Goal: Information Seeking & Learning: Learn about a topic

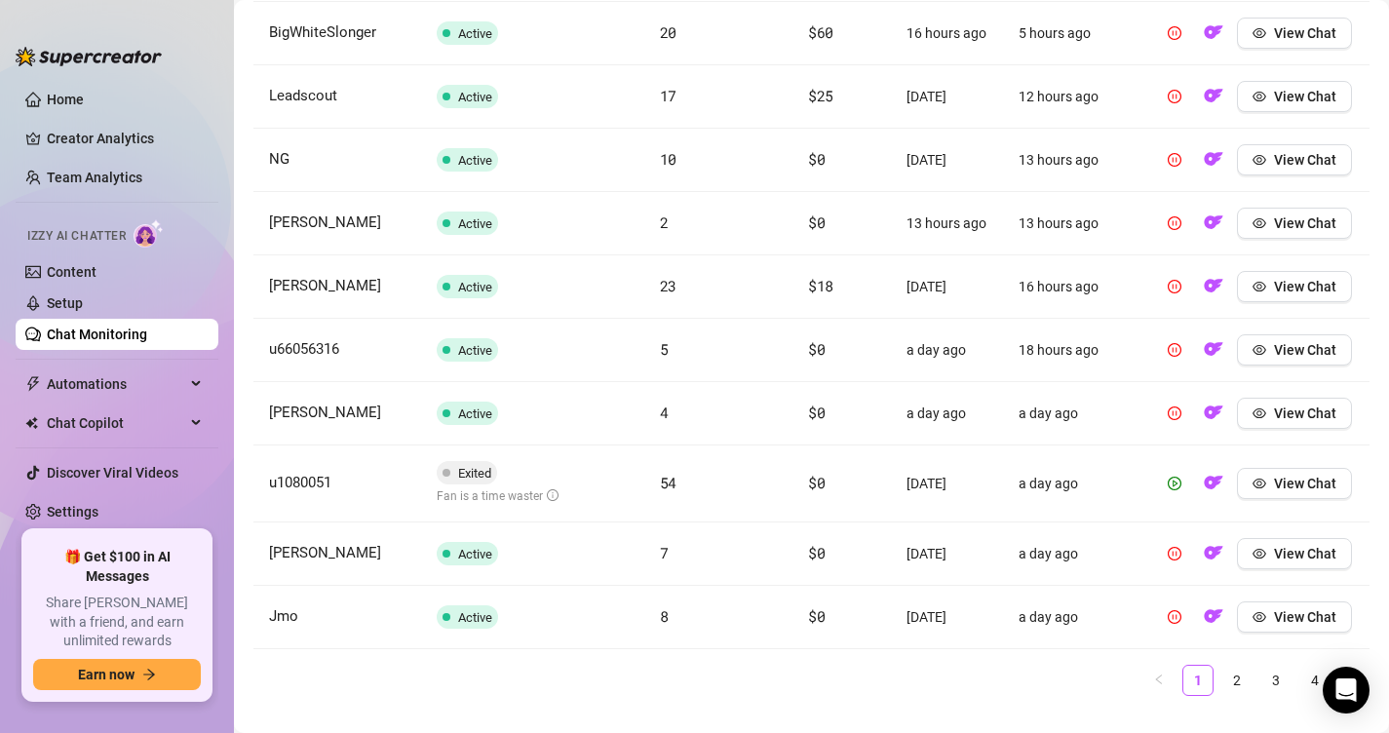
scroll to position [815, 0]
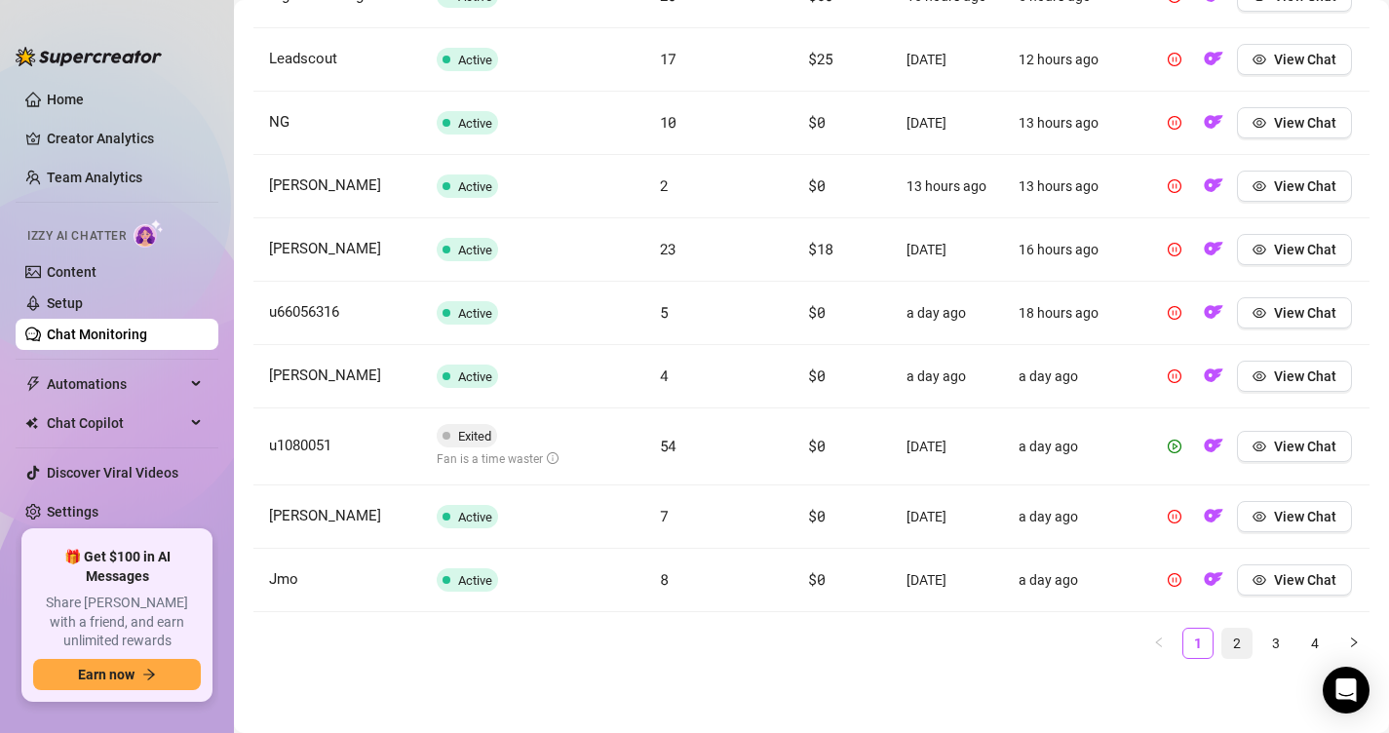
click at [1243, 633] on link "2" at bounding box center [1236, 643] width 29 height 29
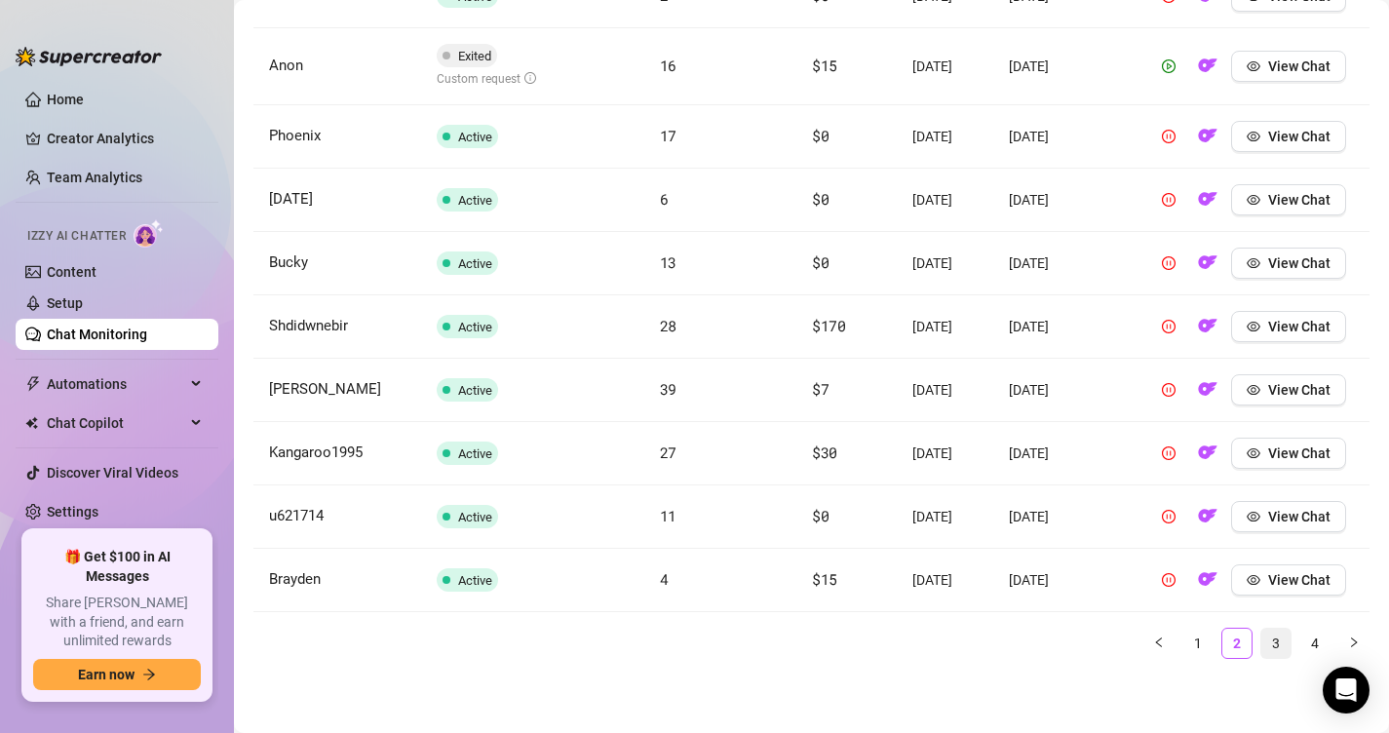
click at [1265, 647] on link "3" at bounding box center [1275, 643] width 29 height 29
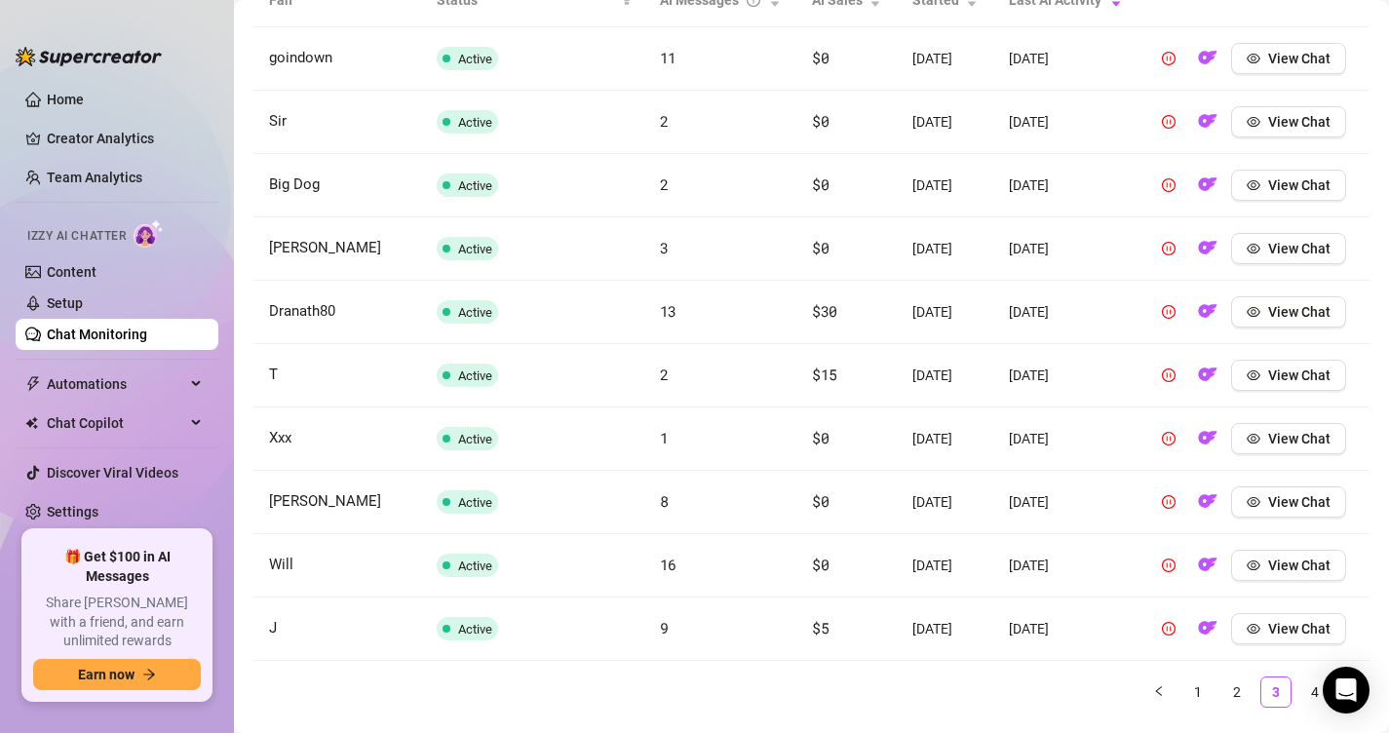
scroll to position [770, 0]
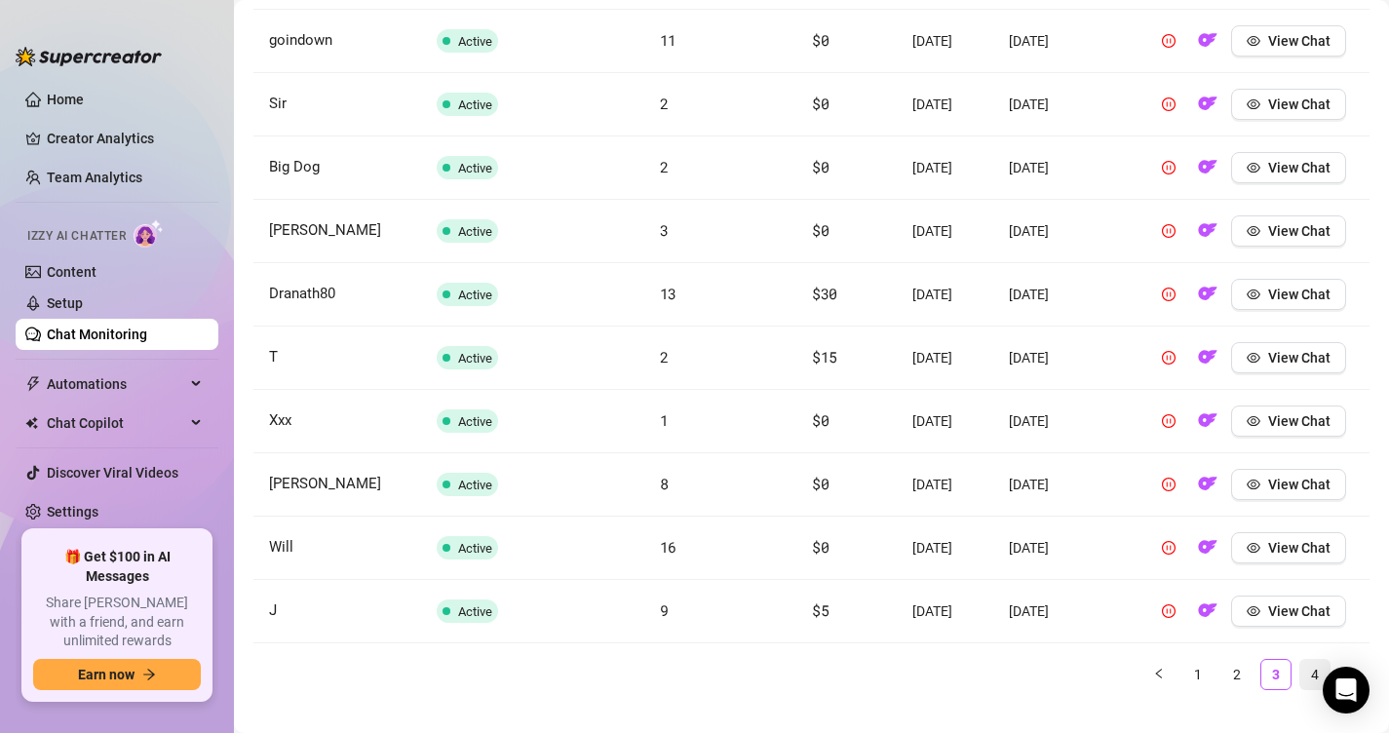
click at [1314, 666] on link "4" at bounding box center [1314, 674] width 29 height 29
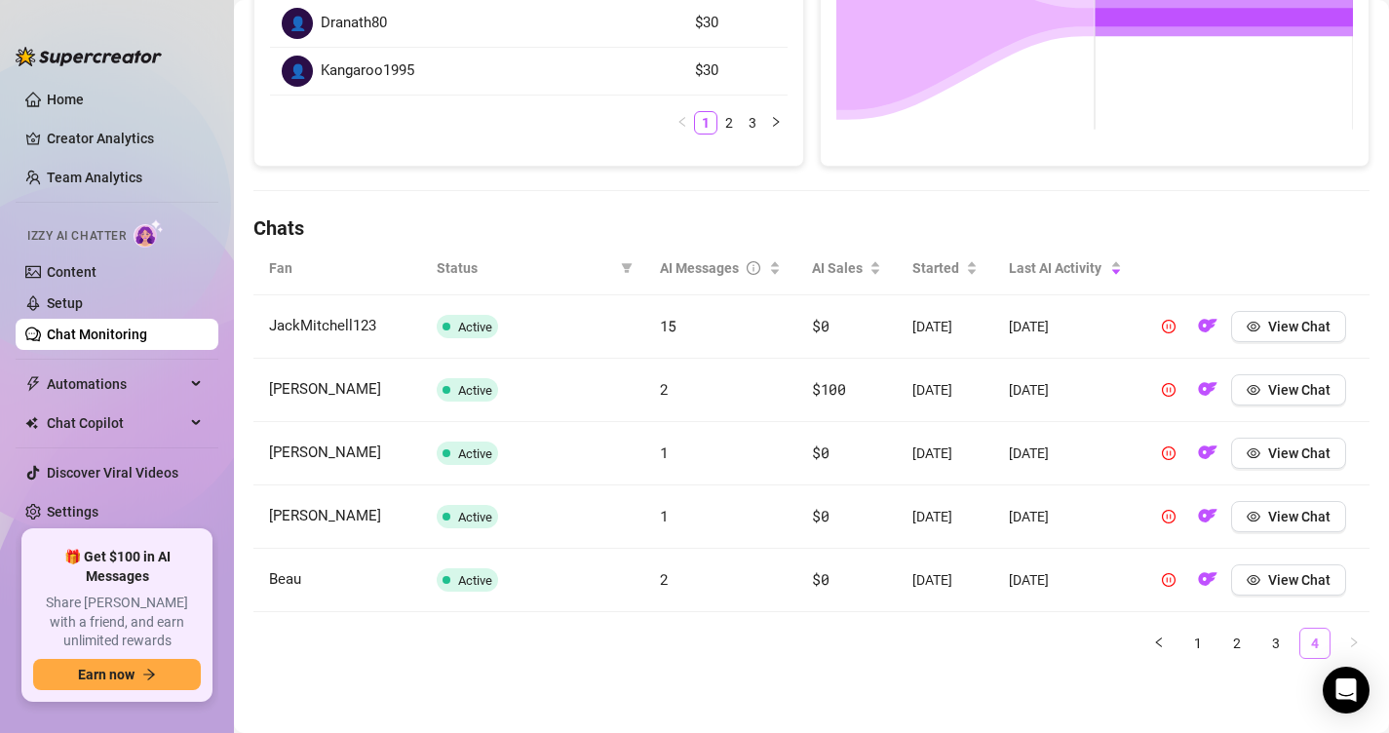
scroll to position [484, 0]
click at [1247, 658] on li "2" at bounding box center [1236, 643] width 31 height 31
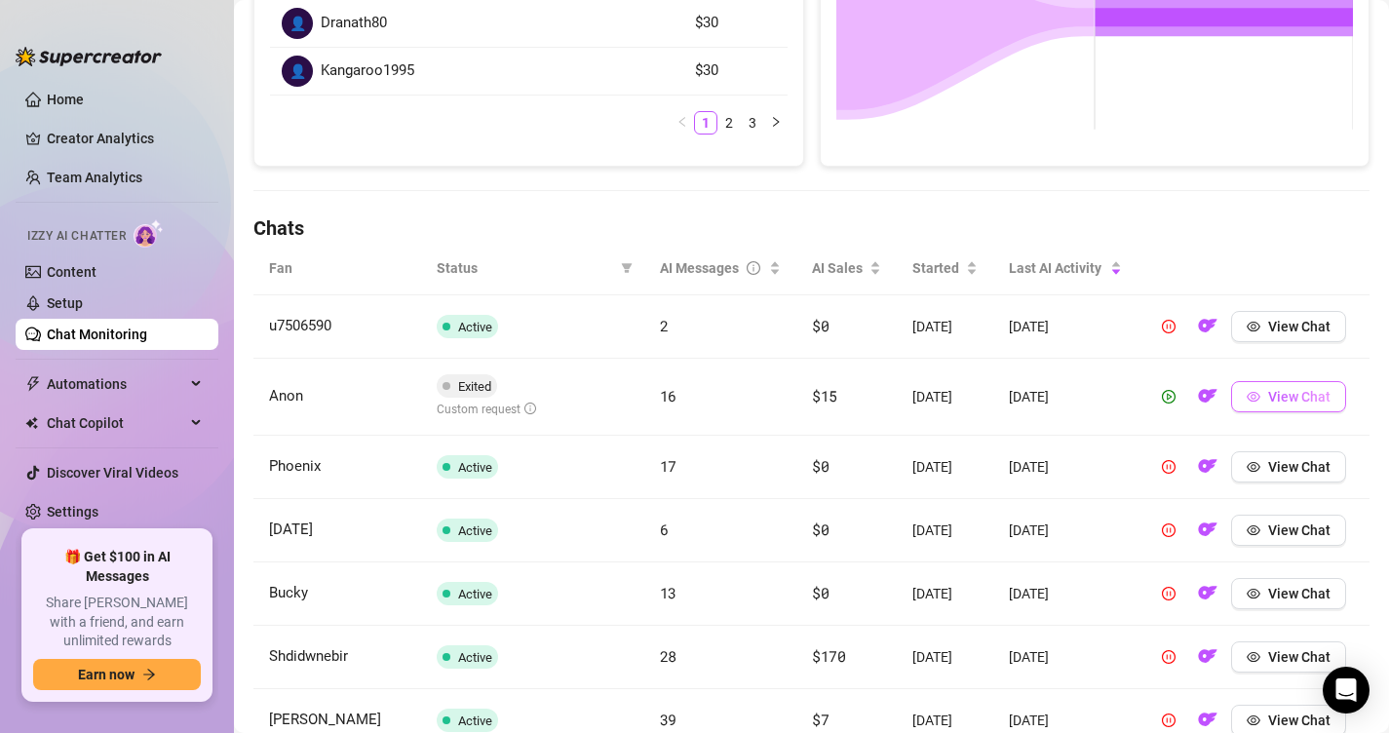
click at [1289, 398] on span "View Chat" at bounding box center [1299, 397] width 62 height 16
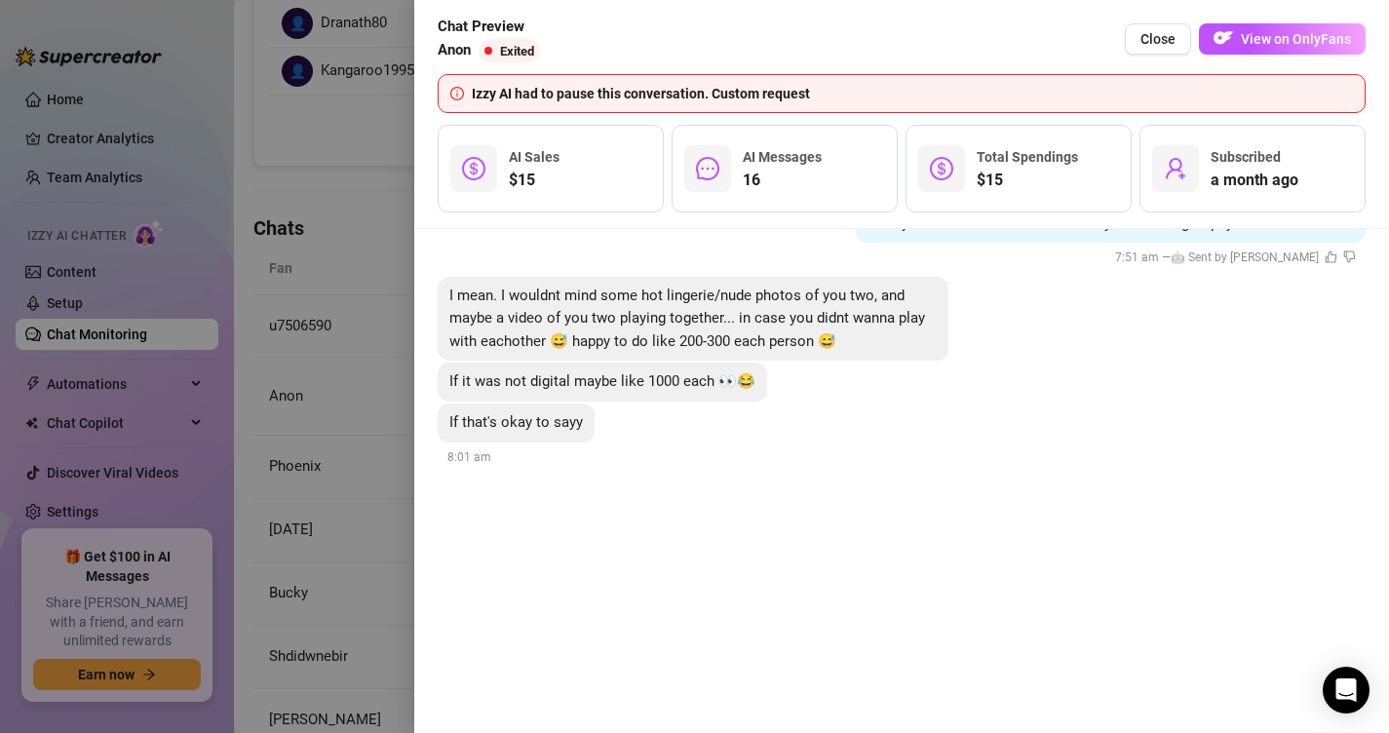
scroll to position [3278, 0]
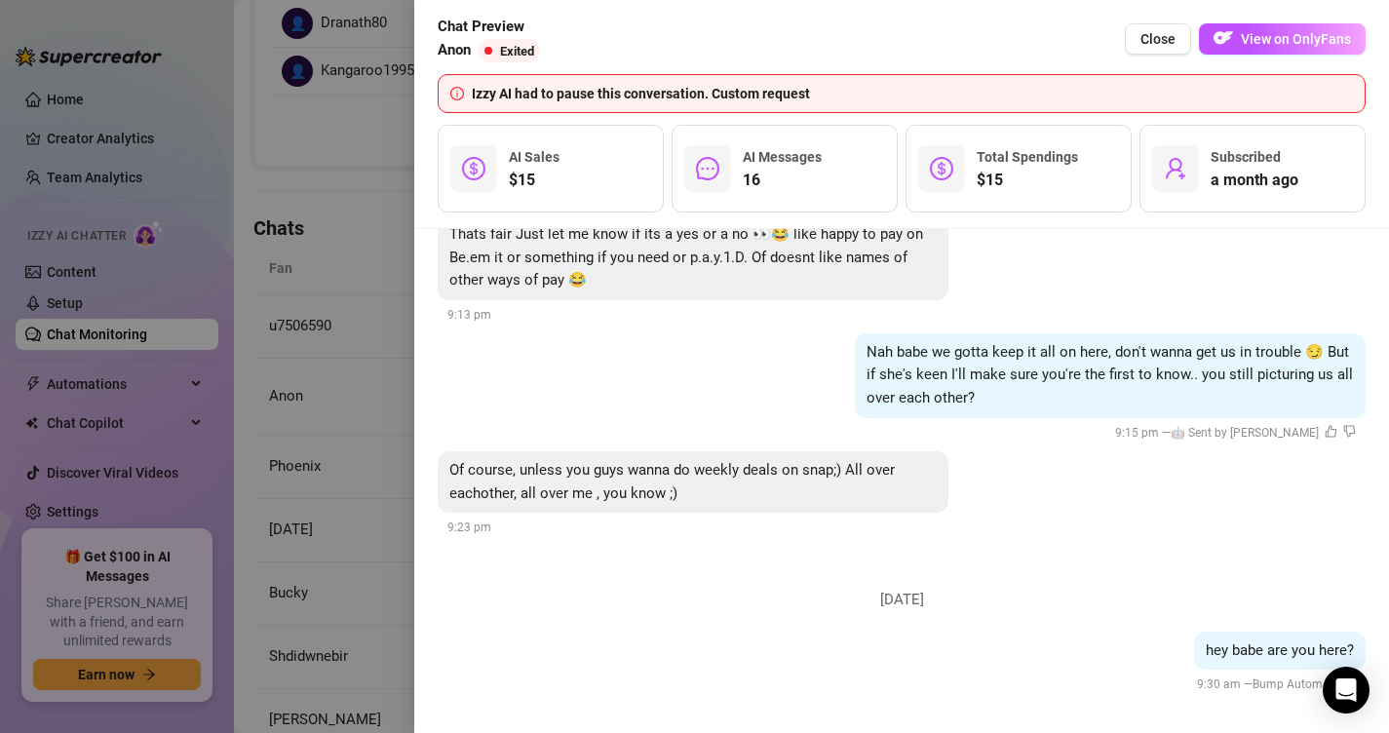
click at [441, 431] on div "Nah babe we gotta keep it all on here, don't wanna get us in trouble 😏 But if s…" at bounding box center [902, 388] width 928 height 110
click at [1160, 50] on button "Close" at bounding box center [1158, 38] width 66 height 31
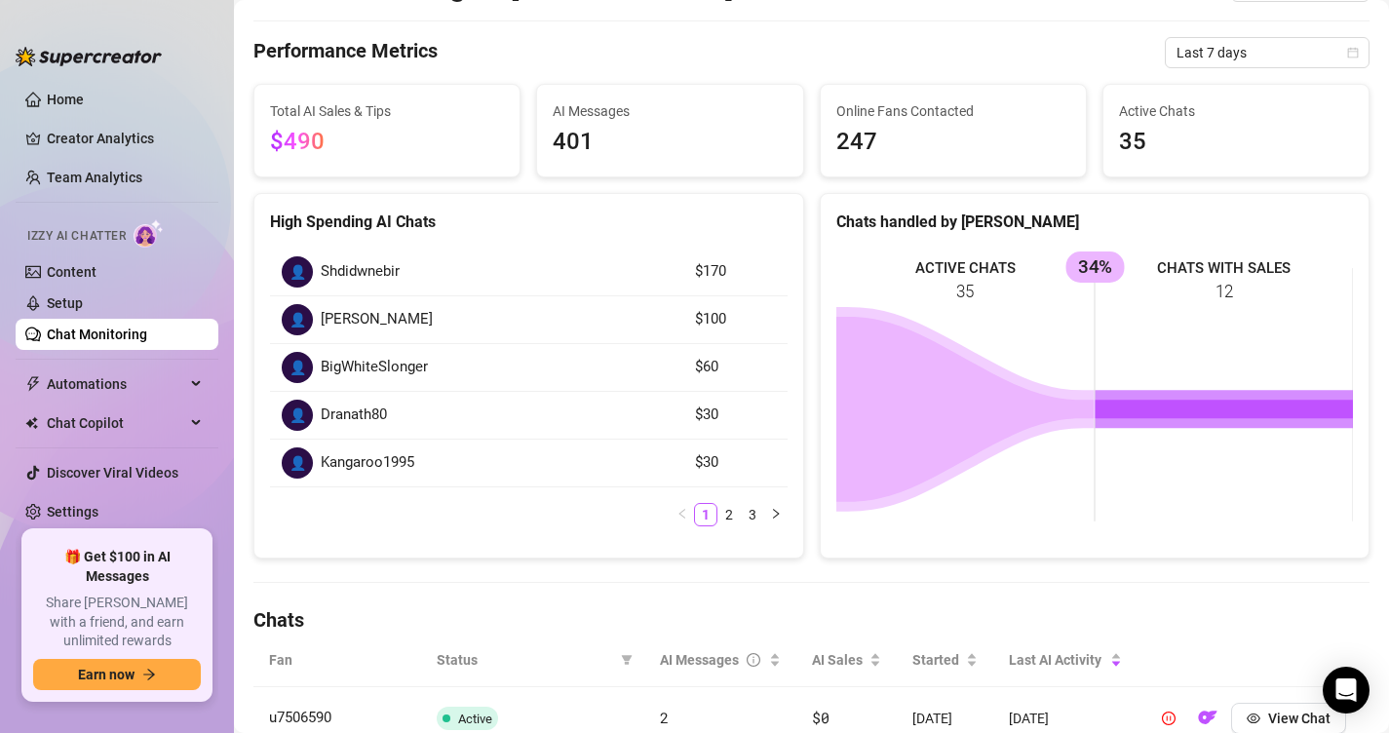
scroll to position [0, 0]
